Goal: Transaction & Acquisition: Purchase product/service

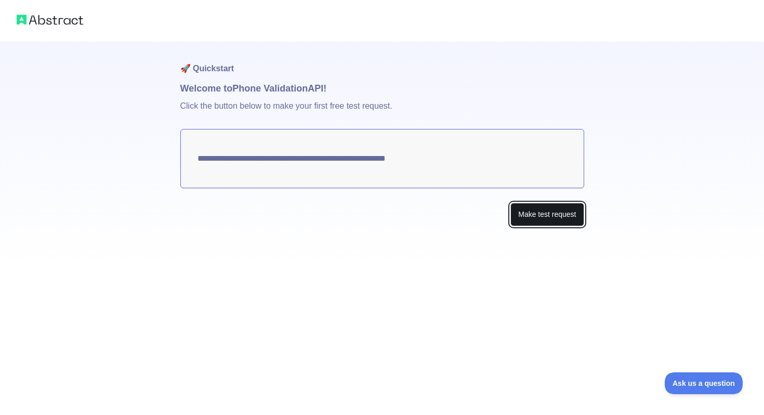
click at [550, 212] on button "Make test request" at bounding box center [546, 214] width 73 height 23
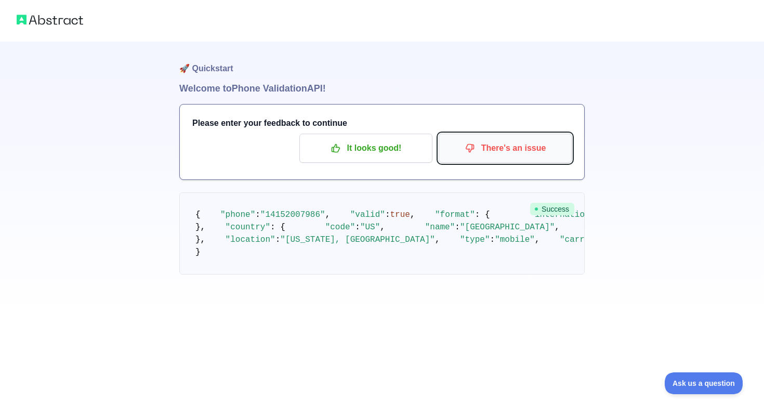
click at [476, 149] on p "There's an issue" at bounding box center [504, 148] width 117 height 18
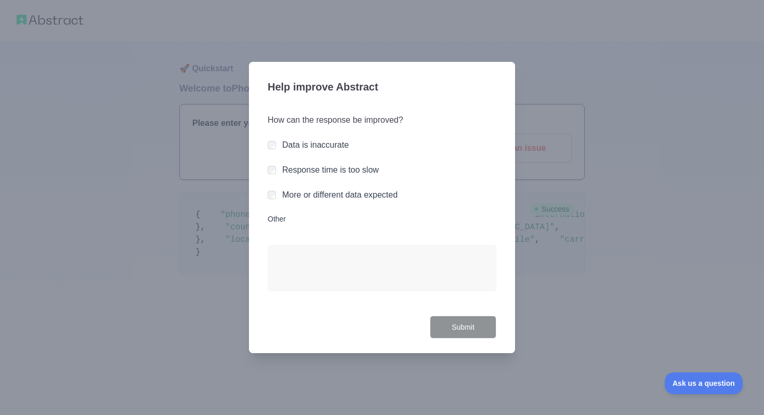
click at [593, 227] on div at bounding box center [382, 207] width 764 height 415
click at [329, 259] on textarea "Other" at bounding box center [382, 268] width 229 height 46
type textarea "*"
click at [583, 287] on div at bounding box center [382, 207] width 764 height 415
click at [582, 289] on div at bounding box center [382, 207] width 764 height 415
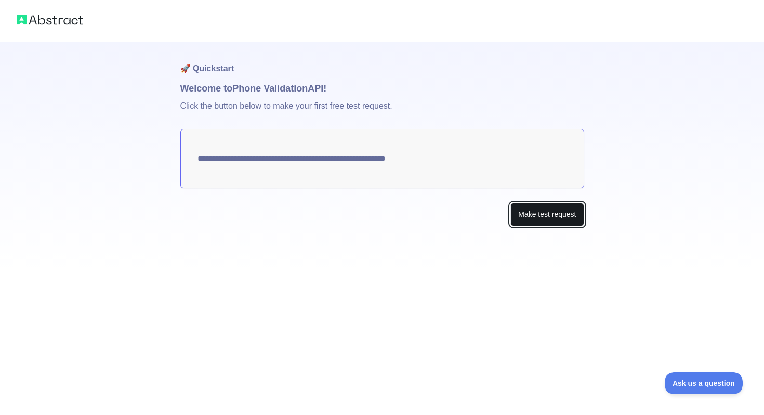
click at [534, 221] on button "Make test request" at bounding box center [546, 214] width 73 height 23
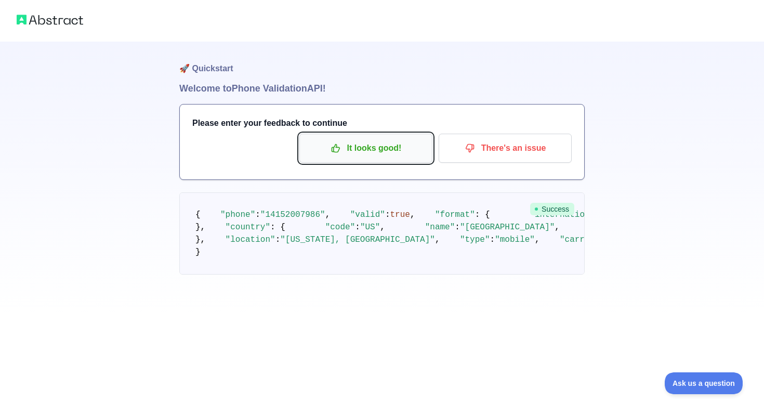
click at [384, 146] on p "It looks good!" at bounding box center [365, 148] width 117 height 18
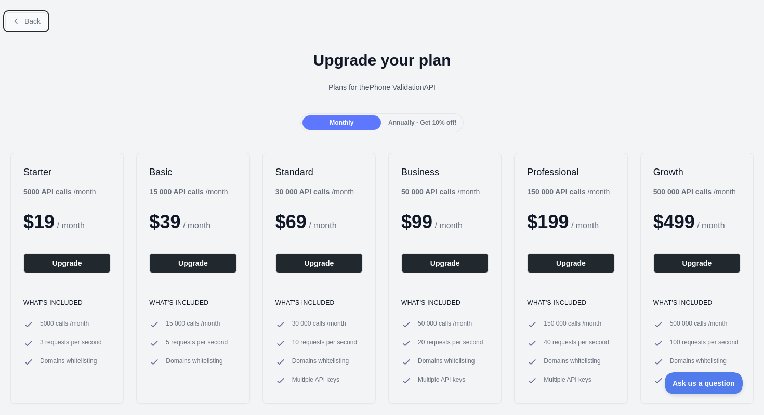
click at [20, 19] on icon at bounding box center [16, 21] width 8 height 8
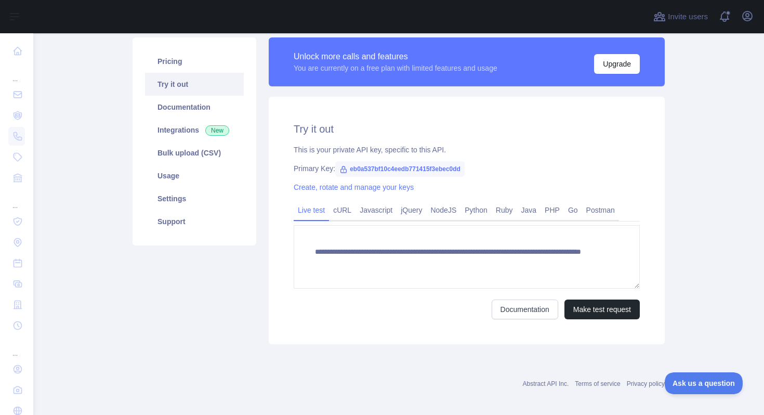
scroll to position [76, 0]
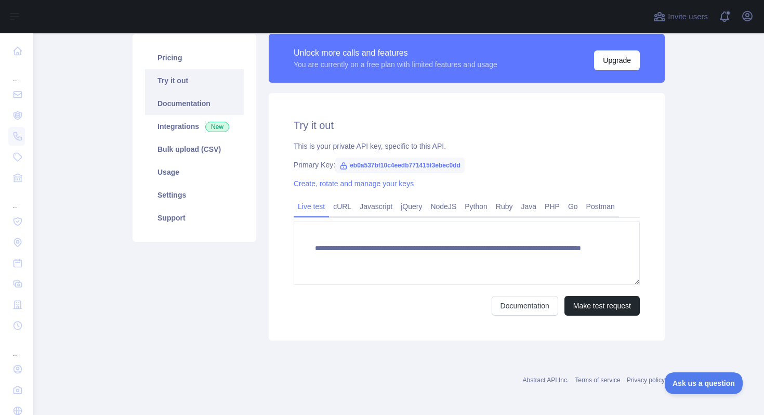
click at [192, 113] on link "Documentation" at bounding box center [194, 103] width 99 height 23
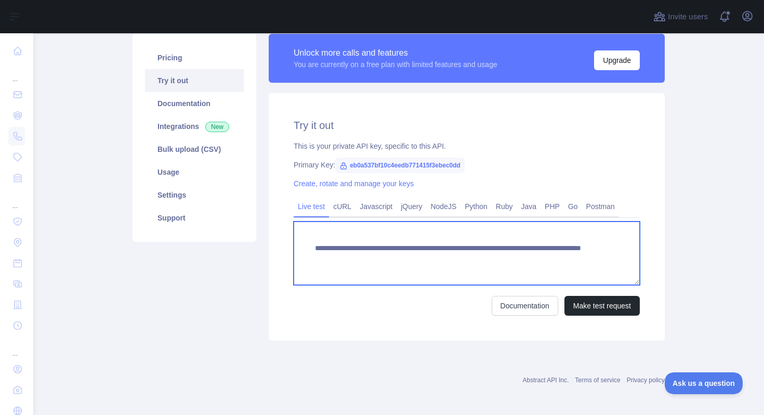
drag, startPoint x: 315, startPoint y: 260, endPoint x: 341, endPoint y: 262, distance: 26.0
click at [341, 262] on textarea "**********" at bounding box center [467, 252] width 346 height 63
drag, startPoint x: 346, startPoint y: 258, endPoint x: 437, endPoint y: 258, distance: 90.9
click at [437, 258] on textarea "**********" at bounding box center [467, 252] width 346 height 63
click at [466, 272] on textarea "**********" at bounding box center [467, 252] width 346 height 63
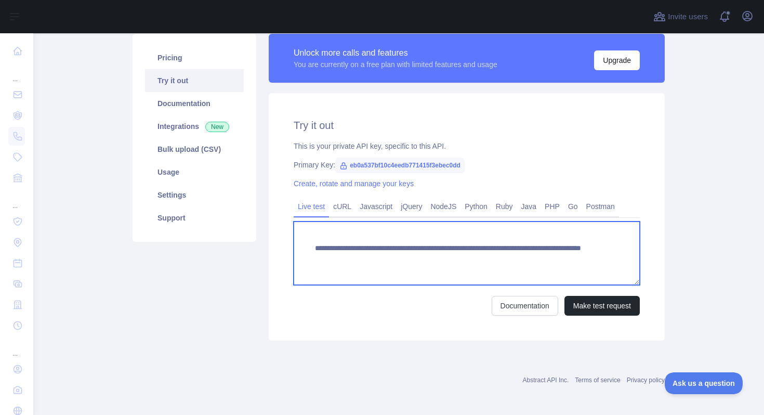
drag, startPoint x: 554, startPoint y: 257, endPoint x: 310, endPoint y: 249, distance: 244.8
click at [310, 249] on textarea "**********" at bounding box center [467, 252] width 346 height 63
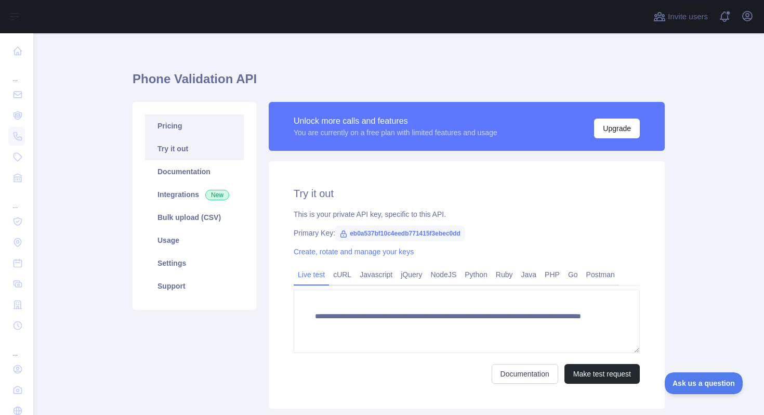
scroll to position [7, 0]
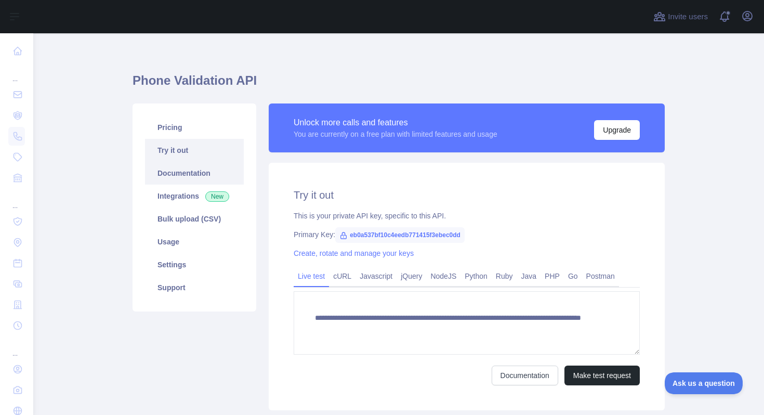
click at [178, 182] on link "Documentation" at bounding box center [194, 173] width 99 height 23
click at [196, 201] on link "Integrations New" at bounding box center [194, 195] width 99 height 23
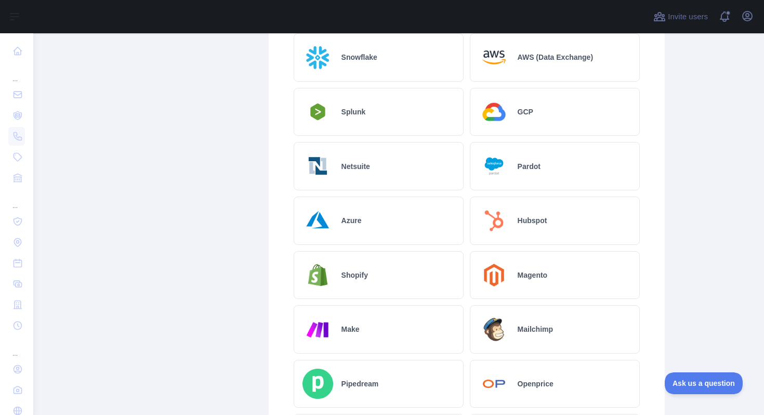
scroll to position [303, 0]
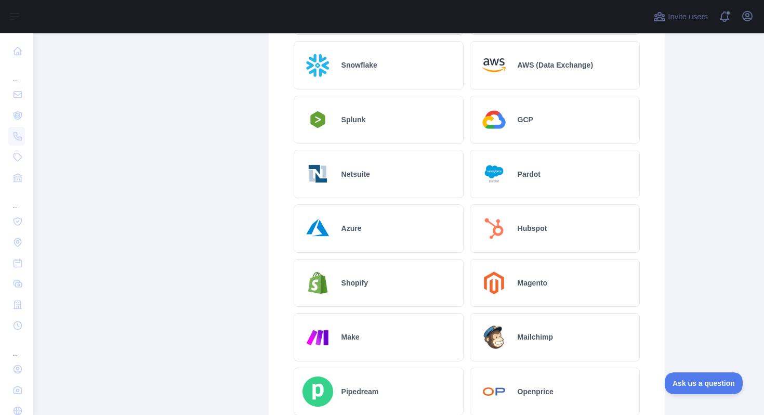
click at [375, 330] on div "Make" at bounding box center [379, 337] width 170 height 48
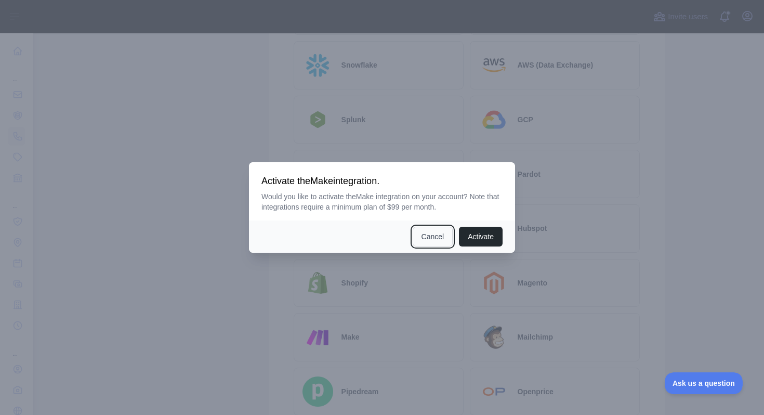
click at [420, 243] on button "Cancel" at bounding box center [432, 237] width 41 height 20
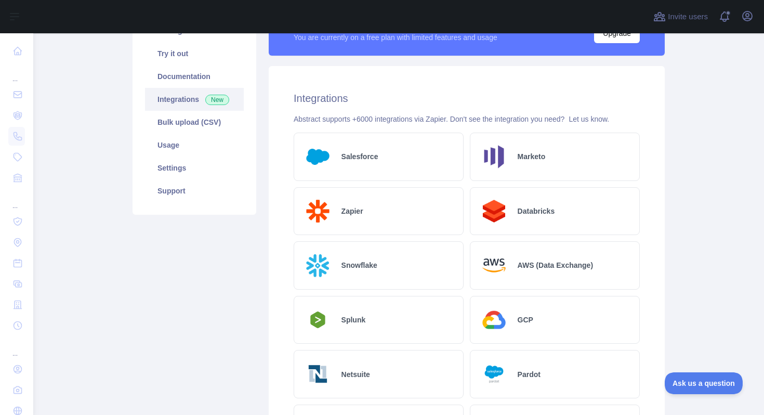
scroll to position [0, 0]
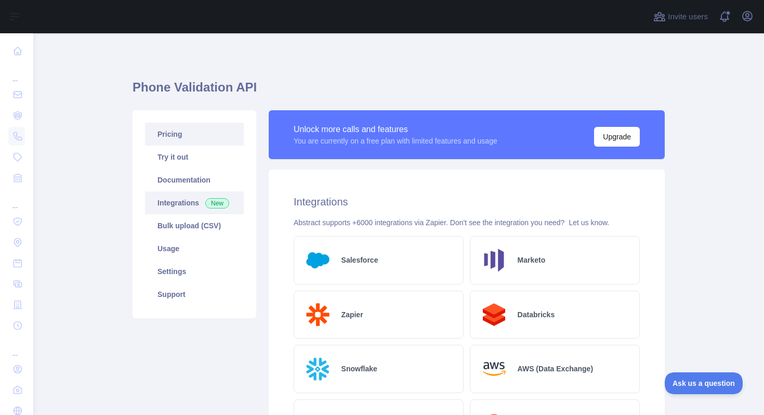
click at [205, 145] on link "Pricing" at bounding box center [194, 134] width 99 height 23
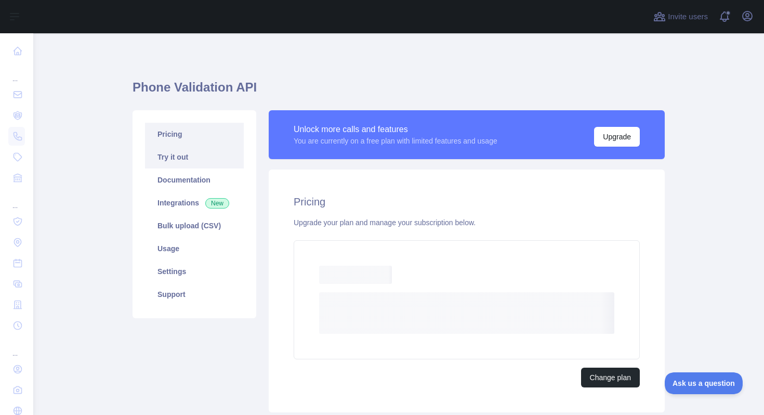
click at [191, 164] on link "Try it out" at bounding box center [194, 156] width 99 height 23
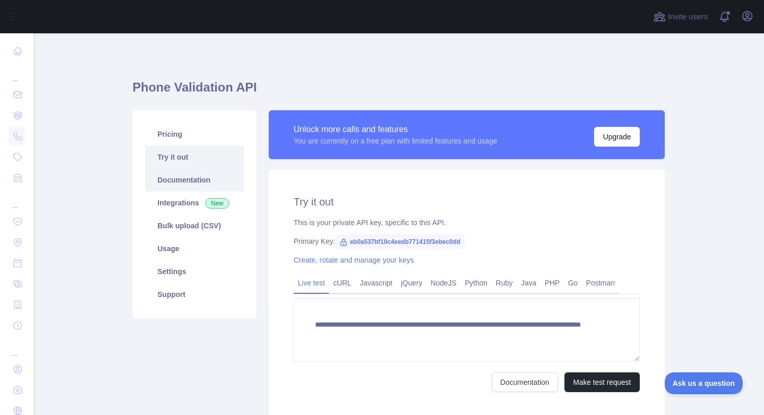
click at [191, 180] on link "Documentation" at bounding box center [194, 179] width 99 height 23
click at [197, 242] on link "Usage" at bounding box center [194, 248] width 99 height 23
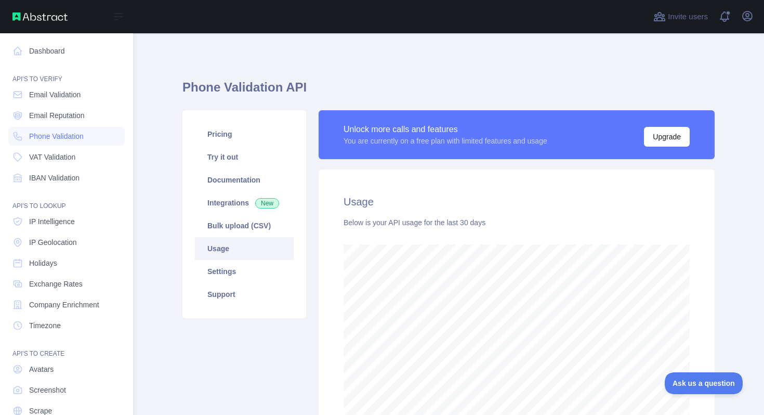
scroll to position [519125, 518876]
click at [65, 138] on span "Phone Validation" at bounding box center [56, 136] width 55 height 10
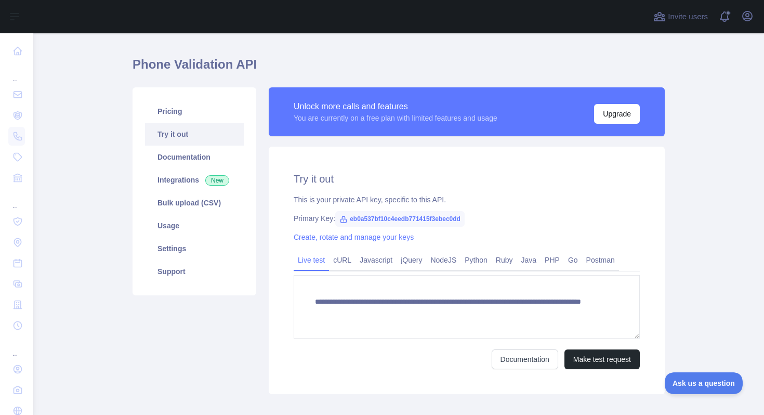
scroll to position [23, 0]
click at [342, 254] on link "cURL" at bounding box center [342, 259] width 26 height 17
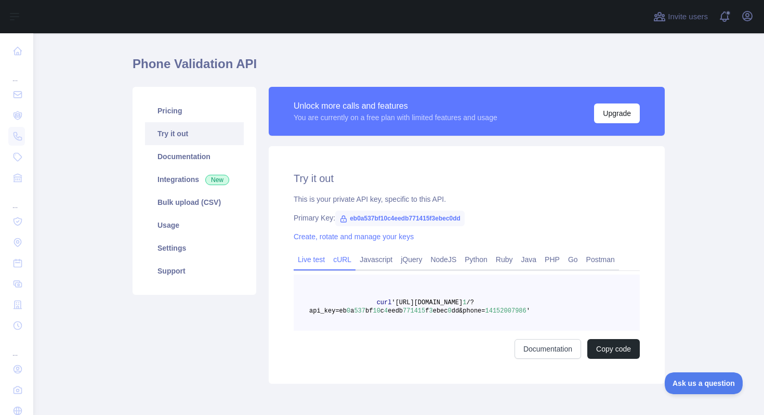
click at [308, 264] on link "Live test" at bounding box center [311, 259] width 35 height 17
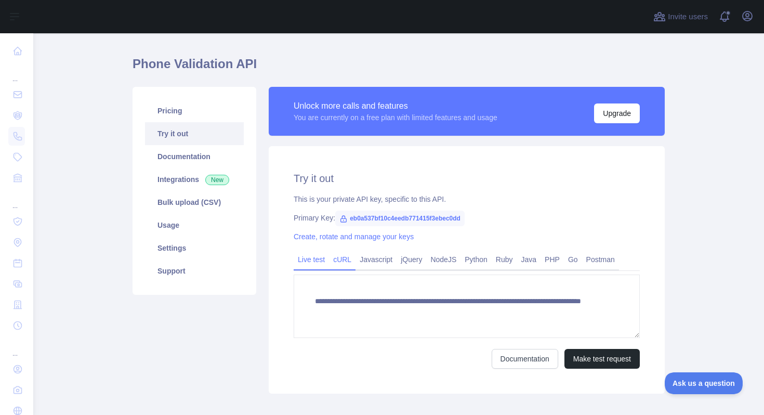
click at [340, 262] on link "cURL" at bounding box center [342, 259] width 26 height 17
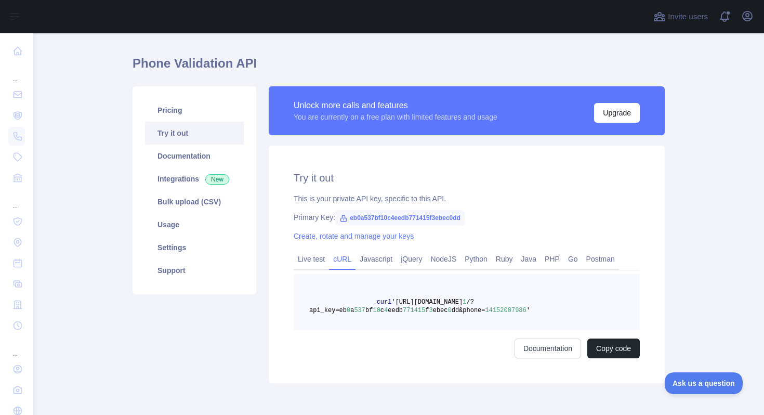
scroll to position [0, 0]
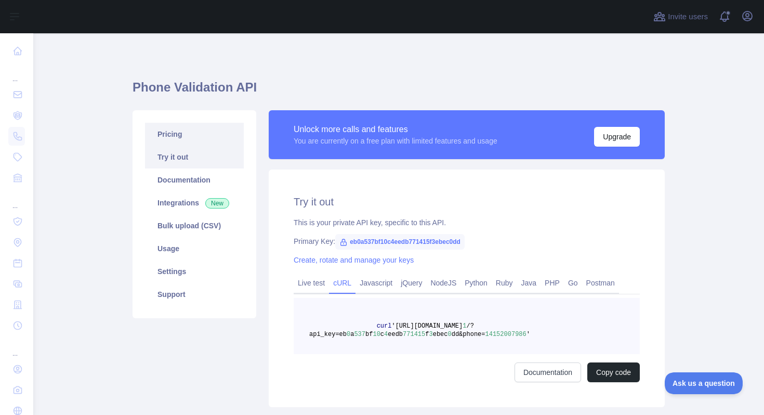
click at [193, 132] on link "Pricing" at bounding box center [194, 134] width 99 height 23
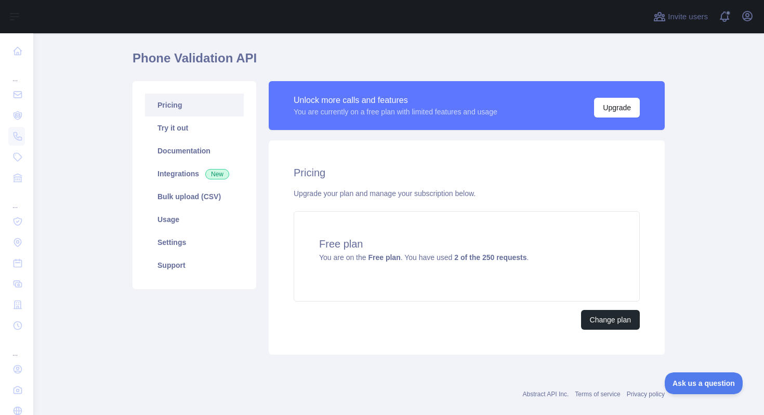
scroll to position [46, 0]
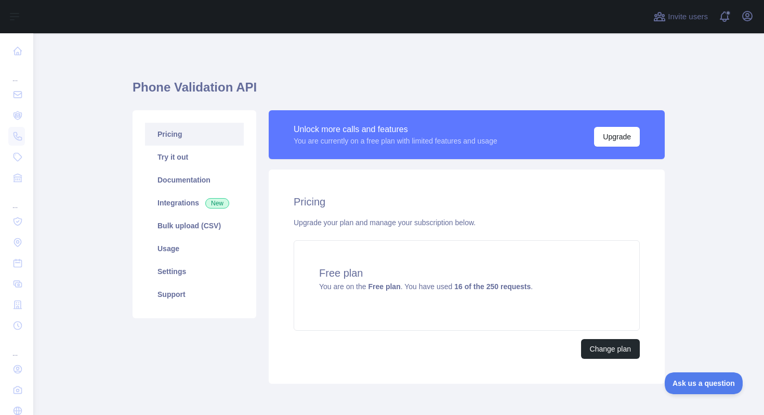
click at [185, 139] on link "Pricing" at bounding box center [194, 134] width 99 height 23
click at [615, 136] on button "Upgrade" at bounding box center [617, 137] width 46 height 20
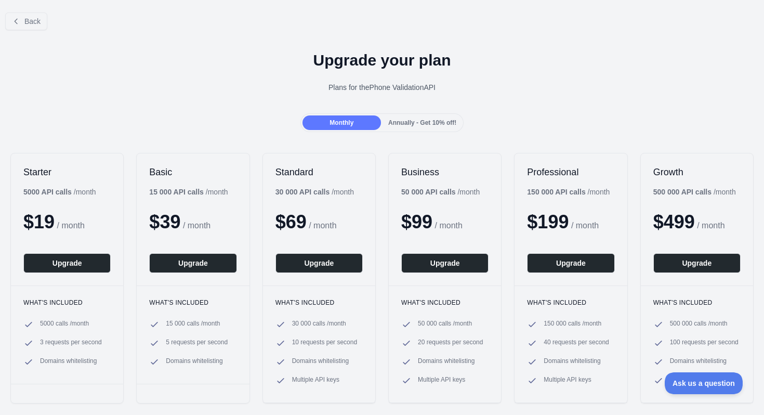
click at [416, 126] on div "Annually - Get 10% off!" at bounding box center [422, 122] width 78 height 15
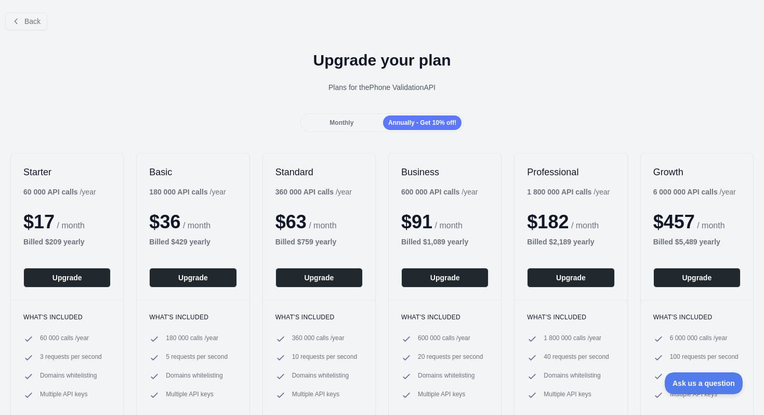
click at [343, 126] on span "Monthly" at bounding box center [341, 122] width 24 height 7
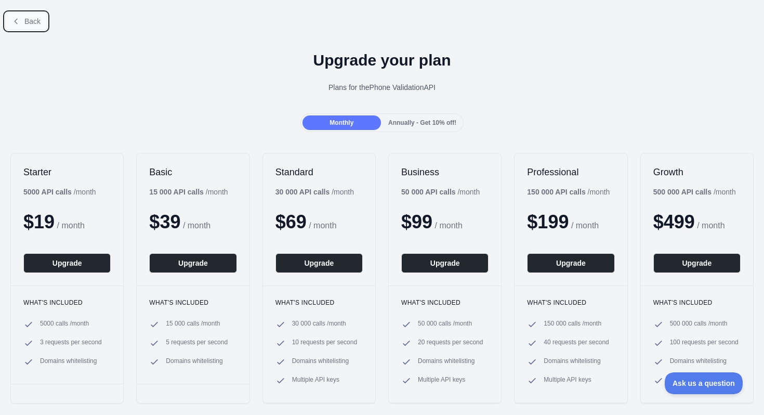
click at [21, 16] on button "Back" at bounding box center [26, 21] width 42 height 18
